Goal: Information Seeking & Learning: Get advice/opinions

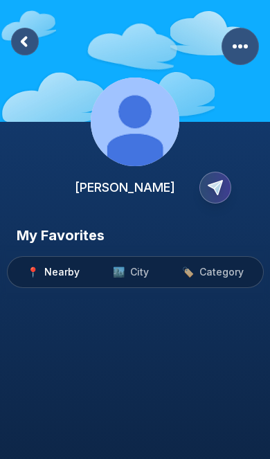
scroll to position [67, 0]
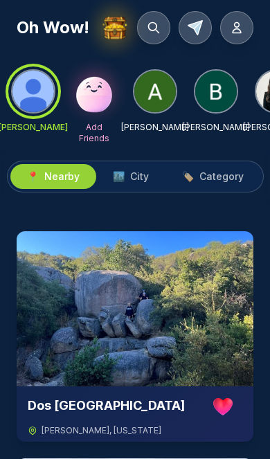
click at [219, 94] on img at bounding box center [216, 92] width 42 height 42
click at [219, 87] on img at bounding box center [216, 92] width 42 height 42
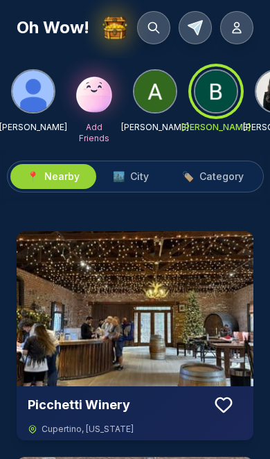
click at [145, 174] on span "City" at bounding box center [139, 177] width 19 height 14
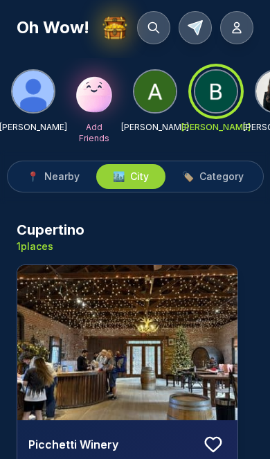
click at [221, 176] on span "Category" at bounding box center [221, 177] width 44 height 14
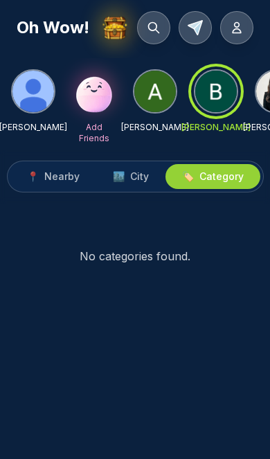
click at [142, 173] on span "City" at bounding box center [139, 177] width 19 height 14
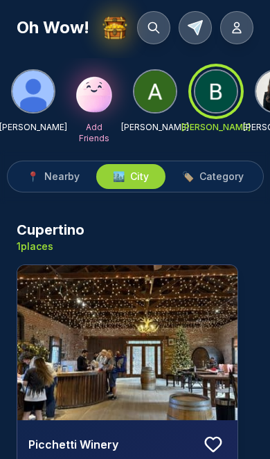
click at [60, 174] on span "Nearby" at bounding box center [61, 177] width 35 height 14
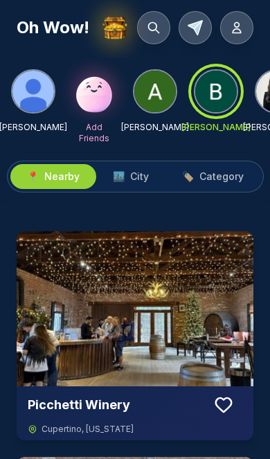
click at [136, 177] on span "City" at bounding box center [139, 177] width 19 height 14
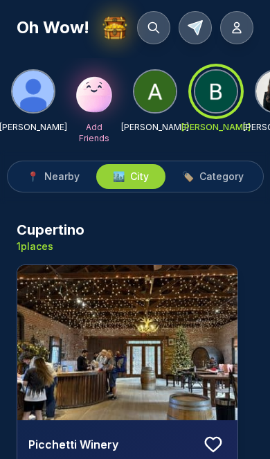
click at [219, 177] on span "Category" at bounding box center [221, 177] width 44 height 14
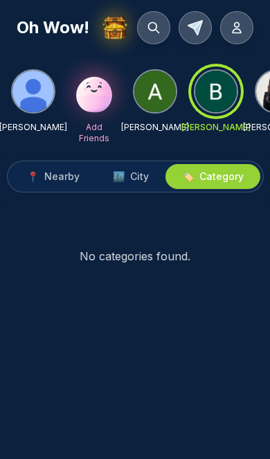
click at [135, 177] on span "City" at bounding box center [139, 177] width 19 height 14
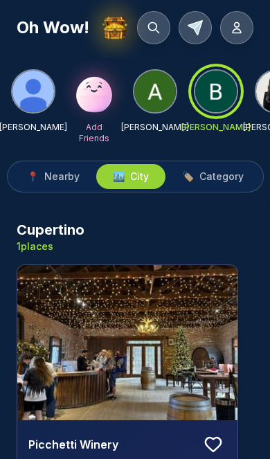
click at [152, 103] on img at bounding box center [155, 92] width 42 height 42
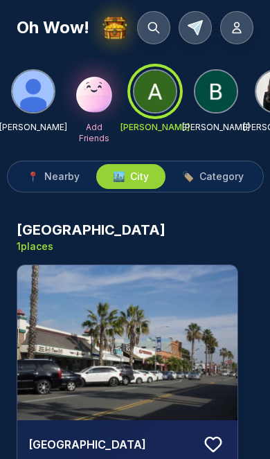
click at [222, 179] on span "Category" at bounding box center [221, 177] width 44 height 14
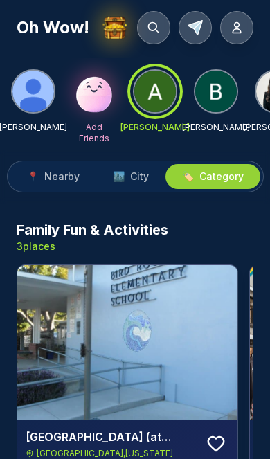
click at [220, 100] on img at bounding box center [216, 92] width 42 height 42
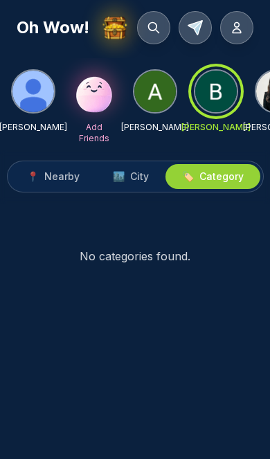
click at [144, 169] on button "🏙️ City" at bounding box center [130, 176] width 69 height 25
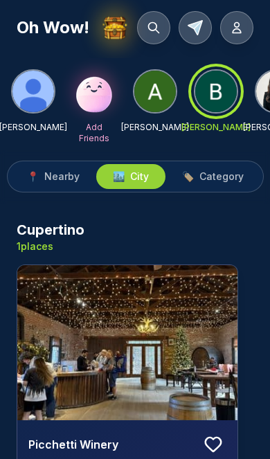
click at [224, 168] on button "🏷️ Category" at bounding box center [212, 176] width 95 height 25
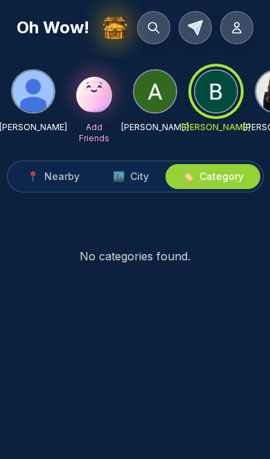
click at [142, 172] on span "City" at bounding box center [139, 177] width 19 height 14
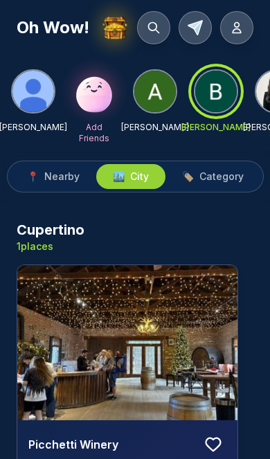
click at [223, 174] on span "Category" at bounding box center [221, 177] width 44 height 14
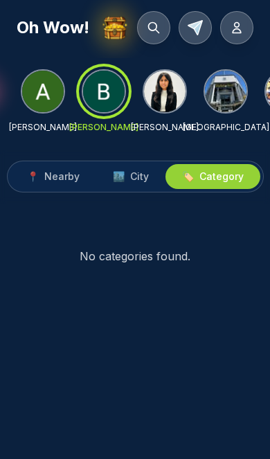
scroll to position [0, 102]
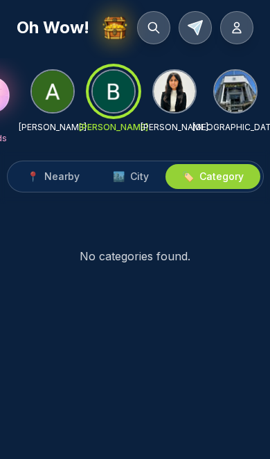
click at [235, 90] on img at bounding box center [236, 92] width 42 height 42
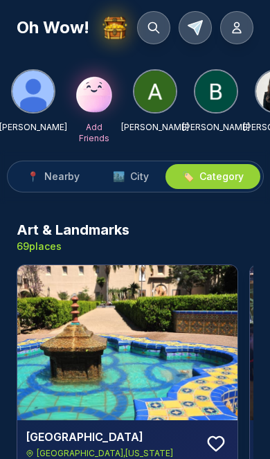
scroll to position [0, 0]
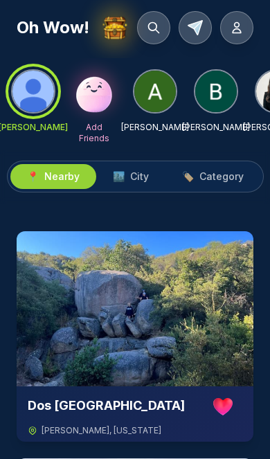
click at [129, 165] on button "🏙️ City" at bounding box center [130, 176] width 69 height 25
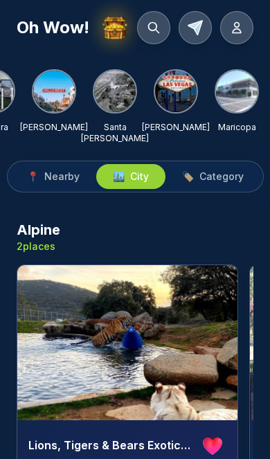
scroll to position [0, 588]
click at [247, 96] on img at bounding box center [237, 92] width 42 height 42
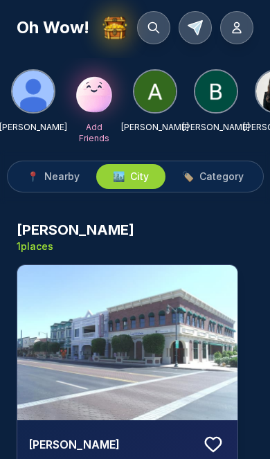
scroll to position [0, 0]
click at [112, 28] on img at bounding box center [115, 28] width 27 height 27
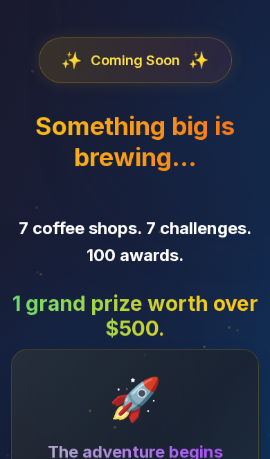
click at [113, 23] on div "✨ Coming Soon ✨ Something big is brewing… 7 coffee shops. 7 challenges. 100 awa…" at bounding box center [135, 302] width 270 height 605
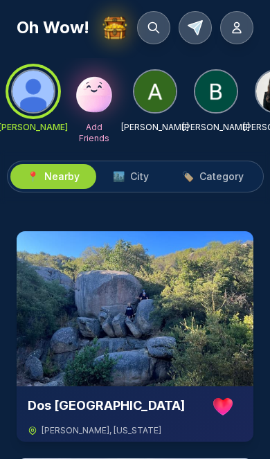
click at [93, 125] on p "Add Friends" at bounding box center [94, 133] width 44 height 22
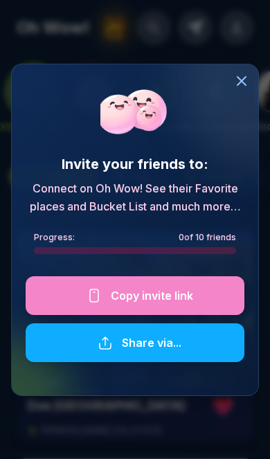
click at [168, 296] on div at bounding box center [135, 295] width 219 height 39
click at [160, 291] on div at bounding box center [135, 295] width 219 height 39
click at [154, 298] on div at bounding box center [135, 295] width 219 height 39
click at [136, 308] on div at bounding box center [135, 295] width 219 height 39
click at [136, 307] on div at bounding box center [135, 295] width 219 height 39
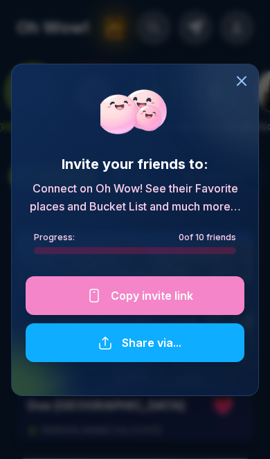
click at [242, 86] on icon at bounding box center [241, 81] width 17 height 17
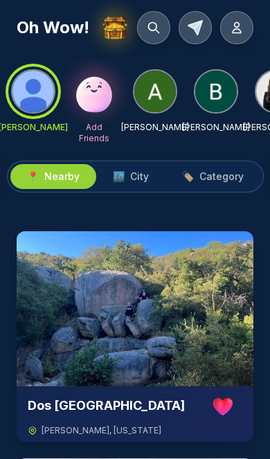
click at [96, 111] on img at bounding box center [94, 91] width 44 height 44
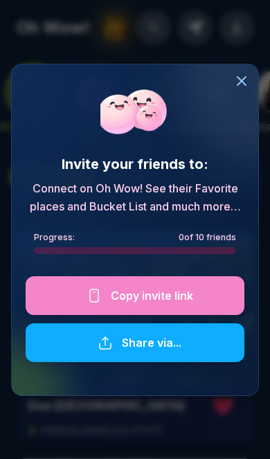
click at [146, 297] on div at bounding box center [135, 295] width 219 height 39
click at [150, 348] on div at bounding box center [135, 342] width 219 height 39
click at [158, 300] on div at bounding box center [135, 295] width 219 height 39
click at [155, 295] on div at bounding box center [135, 295] width 219 height 39
click at [156, 345] on div at bounding box center [135, 342] width 219 height 39
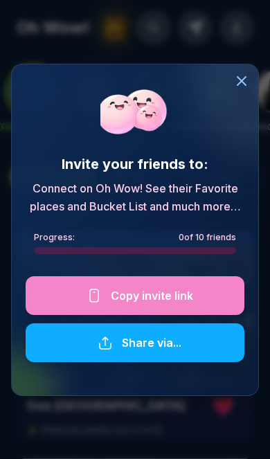
click at [169, 300] on div at bounding box center [135, 295] width 219 height 39
click at [149, 289] on div at bounding box center [135, 295] width 219 height 39
click at [249, 84] on icon at bounding box center [241, 81] width 17 height 17
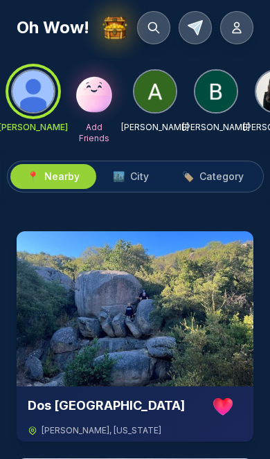
click at [93, 102] on img at bounding box center [94, 91] width 44 height 44
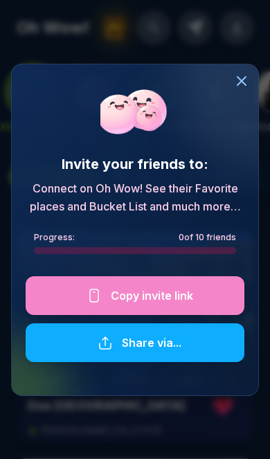
click at [155, 292] on div at bounding box center [135, 295] width 219 height 39
click at [162, 297] on div at bounding box center [135, 295] width 219 height 39
click at [242, 78] on icon at bounding box center [241, 81] width 17 height 17
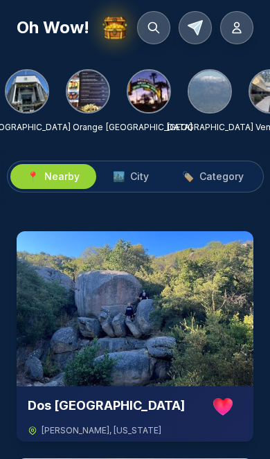
scroll to position [0, 369]
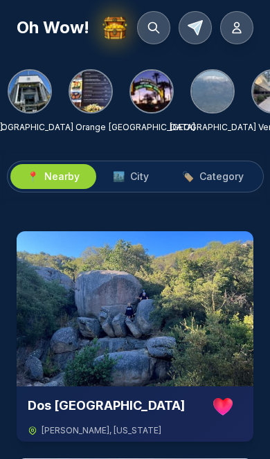
click at [109, 89] on img at bounding box center [91, 92] width 42 height 42
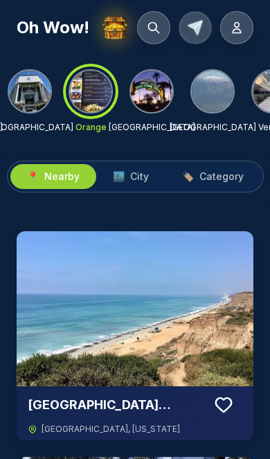
click at [195, 26] on icon at bounding box center [195, 28] width 14 height 14
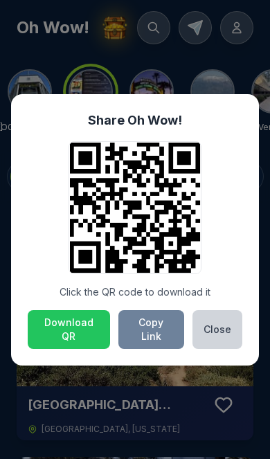
click at [158, 329] on button "Copy Link" at bounding box center [151, 329] width 66 height 39
click at [160, 418] on div "Share Oh Wow! Click the QR code to download it Download QR Copy Link Close" at bounding box center [135, 229] width 270 height 459
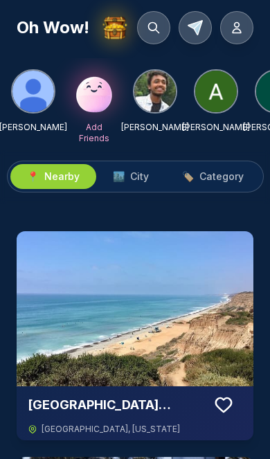
scroll to position [0, 0]
click at [158, 91] on img at bounding box center [155, 92] width 42 height 42
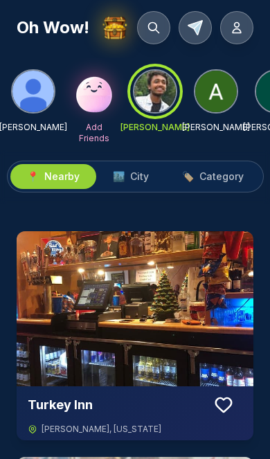
click at [136, 172] on span "City" at bounding box center [139, 177] width 19 height 14
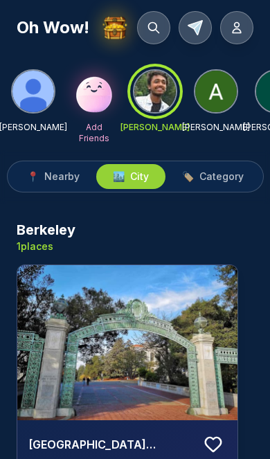
click at [223, 92] on img at bounding box center [216, 92] width 42 height 42
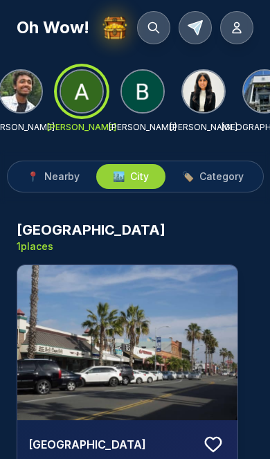
scroll to position [0, 135]
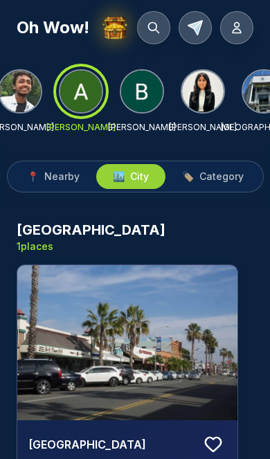
click at [208, 87] on img at bounding box center [203, 92] width 42 height 42
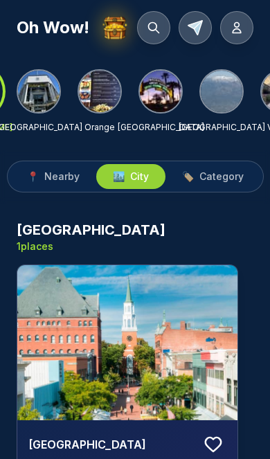
scroll to position [0, 359]
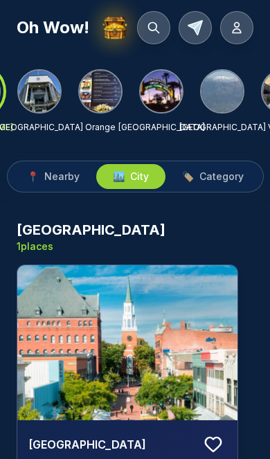
click at [228, 88] on img at bounding box center [222, 92] width 42 height 42
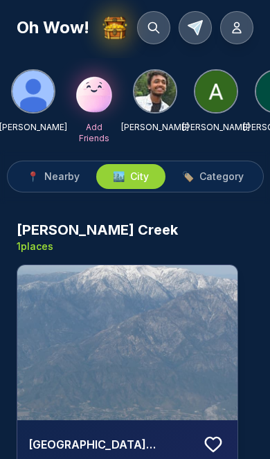
scroll to position [0, 0]
click at [164, 328] on img at bounding box center [127, 342] width 220 height 155
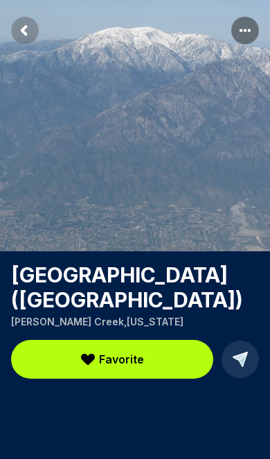
click at [26, 33] on icon "Return to previous page" at bounding box center [24, 30] width 4 height 8
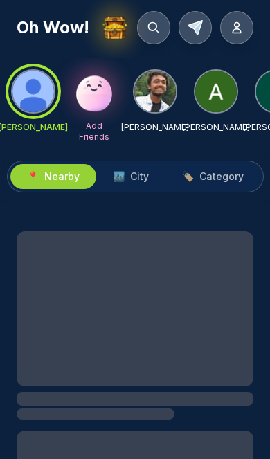
click at [161, 83] on img at bounding box center [155, 92] width 42 height 42
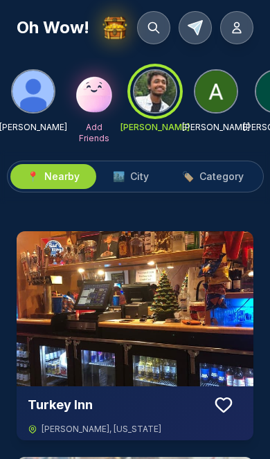
click at [146, 97] on div at bounding box center [155, 91] width 50 height 50
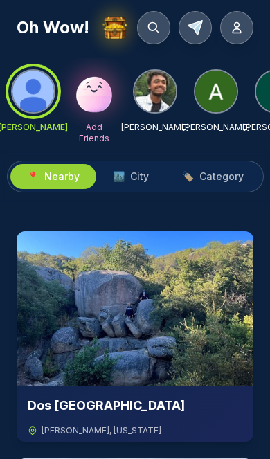
click at [155, 91] on img at bounding box center [155, 92] width 42 height 42
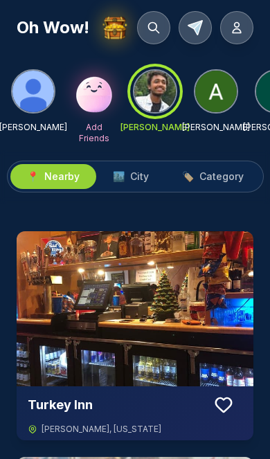
click at [210, 91] on img at bounding box center [216, 92] width 42 height 42
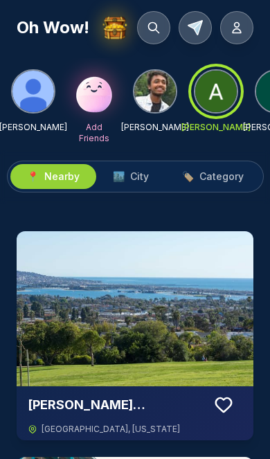
click at [136, 176] on span "City" at bounding box center [139, 177] width 19 height 14
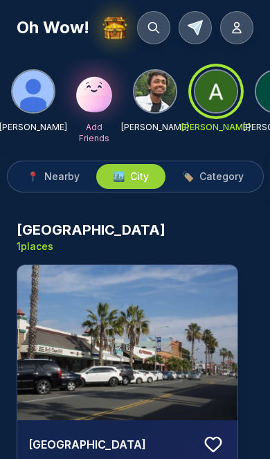
click at [150, 96] on img at bounding box center [155, 92] width 42 height 42
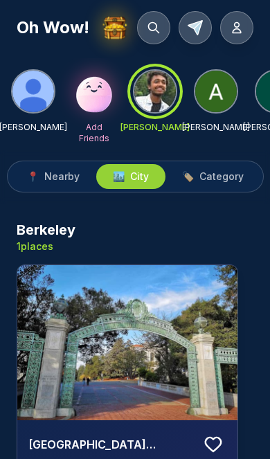
click at [211, 102] on img at bounding box center [216, 92] width 42 height 42
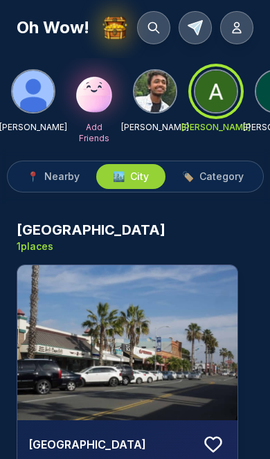
click at [151, 91] on img at bounding box center [155, 92] width 42 height 42
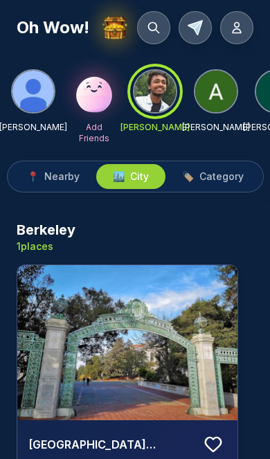
click at [197, 24] on icon at bounding box center [195, 28] width 14 height 14
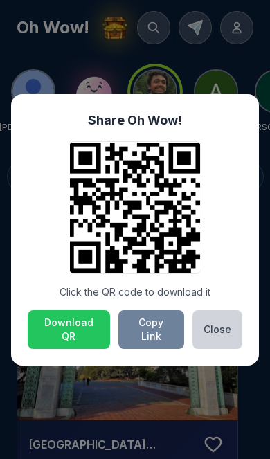
click at [152, 328] on button "Copy Link" at bounding box center [151, 329] width 66 height 39
click at [222, 325] on button "Close" at bounding box center [217, 329] width 50 height 39
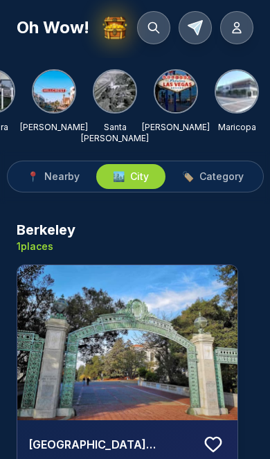
scroll to position [0, 649]
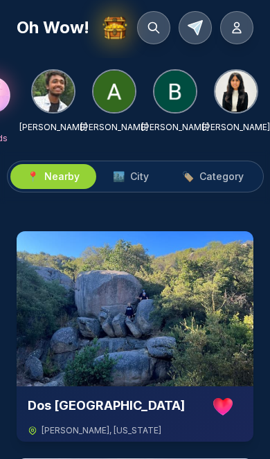
scroll to position [0, 102]
click at [136, 174] on span "City" at bounding box center [139, 177] width 19 height 14
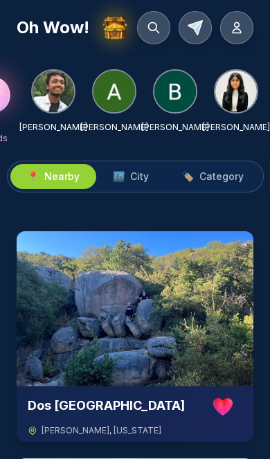
scroll to position [0, 102]
click at [136, 174] on span "City" at bounding box center [139, 177] width 19 height 14
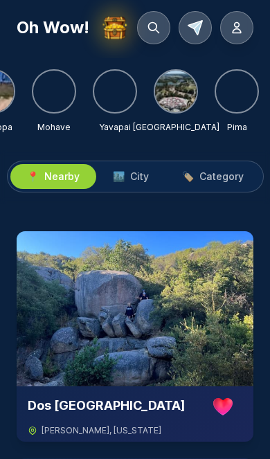
scroll to position [0, 1320]
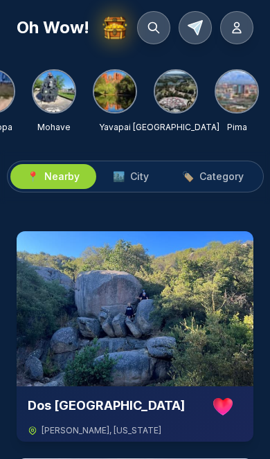
click at [172, 87] on img at bounding box center [176, 92] width 42 height 42
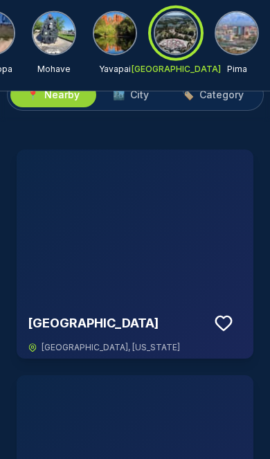
scroll to position [0, 0]
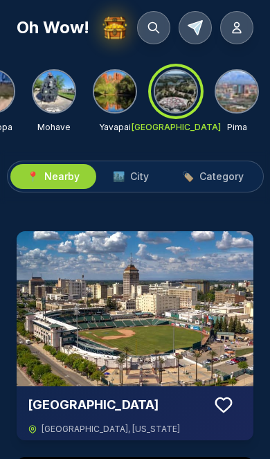
click at [141, 177] on span "City" at bounding box center [139, 177] width 19 height 14
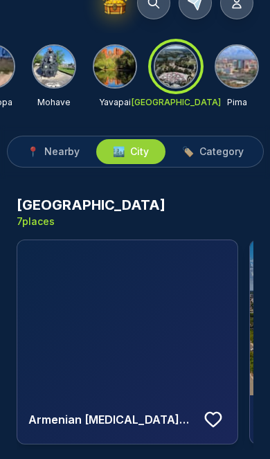
scroll to position [25, 0]
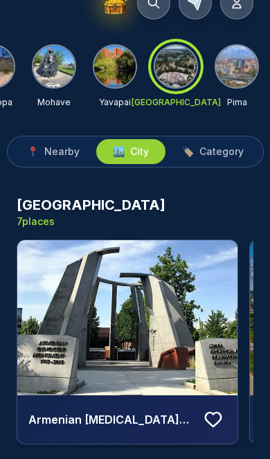
click at [119, 71] on img at bounding box center [115, 67] width 42 height 42
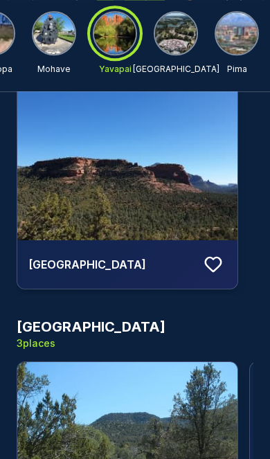
scroll to position [0, 0]
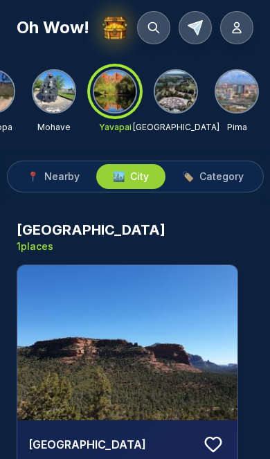
click at [240, 93] on img at bounding box center [237, 92] width 42 height 42
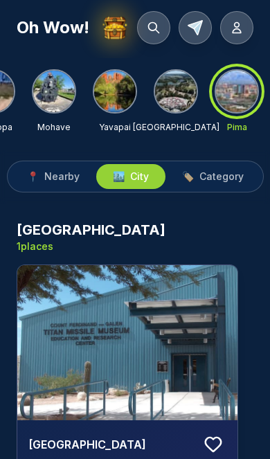
click at [179, 97] on img at bounding box center [176, 92] width 42 height 42
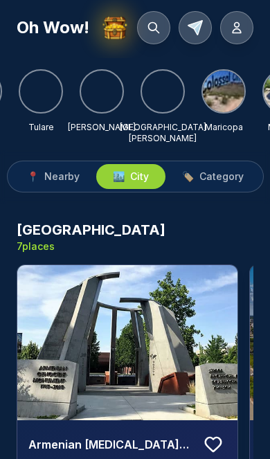
scroll to position [0, 1090]
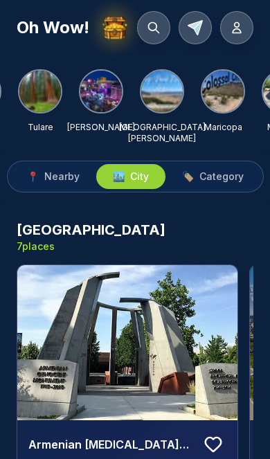
click at [228, 96] on img at bounding box center [223, 92] width 42 height 42
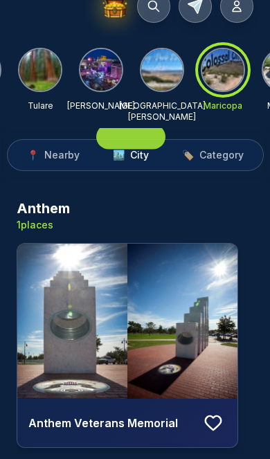
scroll to position [0, 0]
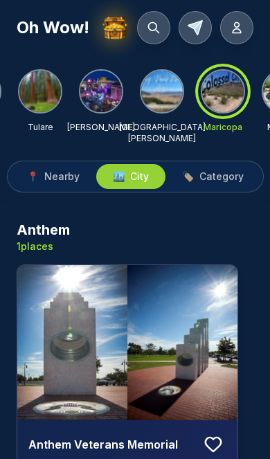
click at [231, 170] on span "Category" at bounding box center [221, 177] width 44 height 14
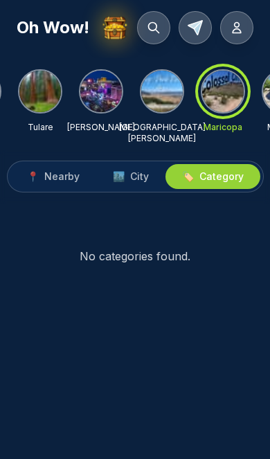
click at [147, 174] on span "City" at bounding box center [139, 177] width 19 height 14
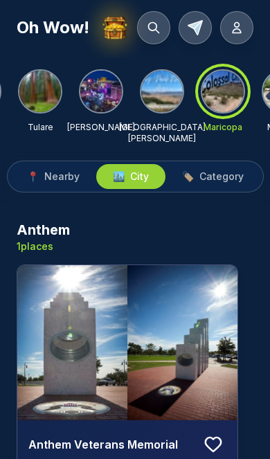
click at [107, 89] on img at bounding box center [101, 92] width 42 height 42
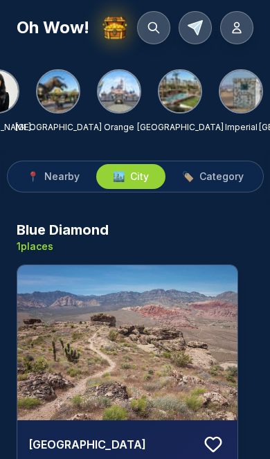
scroll to position [0, 340]
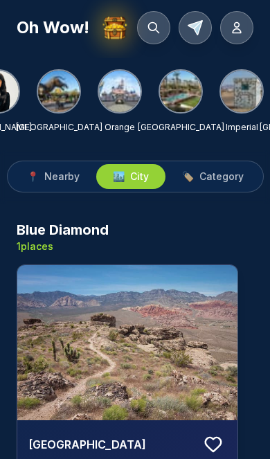
click at [122, 92] on img at bounding box center [120, 92] width 42 height 42
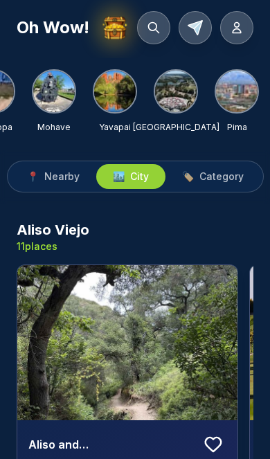
scroll to position [0, 1320]
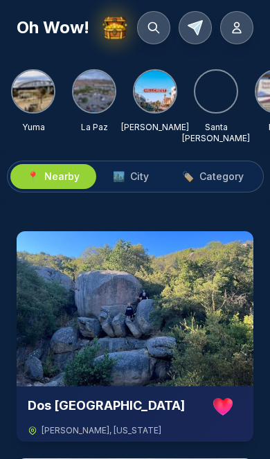
scroll to position [0, 791]
